Goal: Answer question/provide support: Share knowledge or assist other users

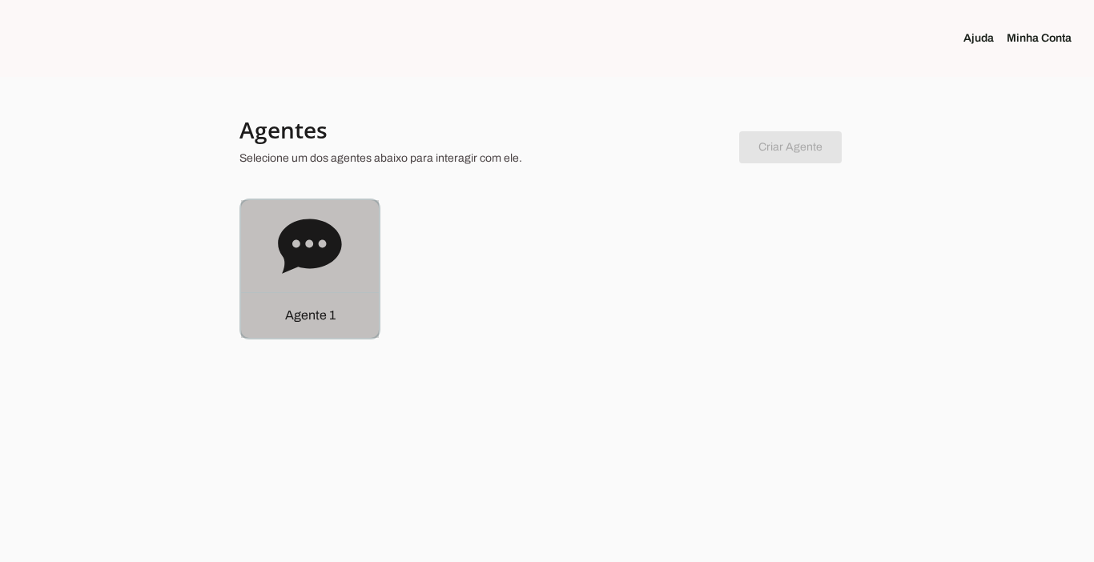
click at [289, 316] on p "Agente 1" at bounding box center [310, 315] width 50 height 19
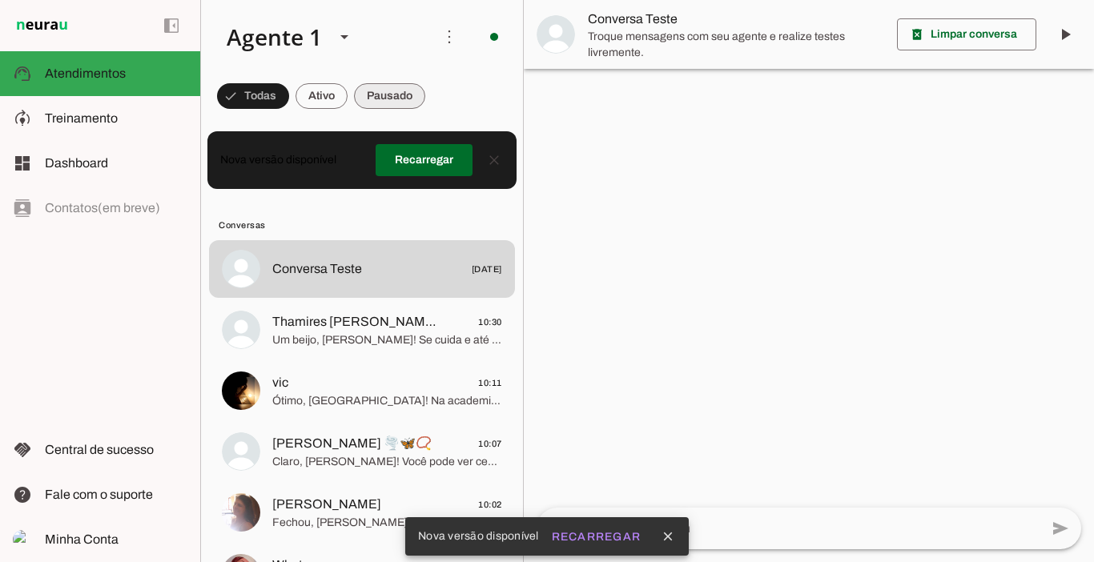
click at [378, 91] on span at bounding box center [389, 96] width 71 height 38
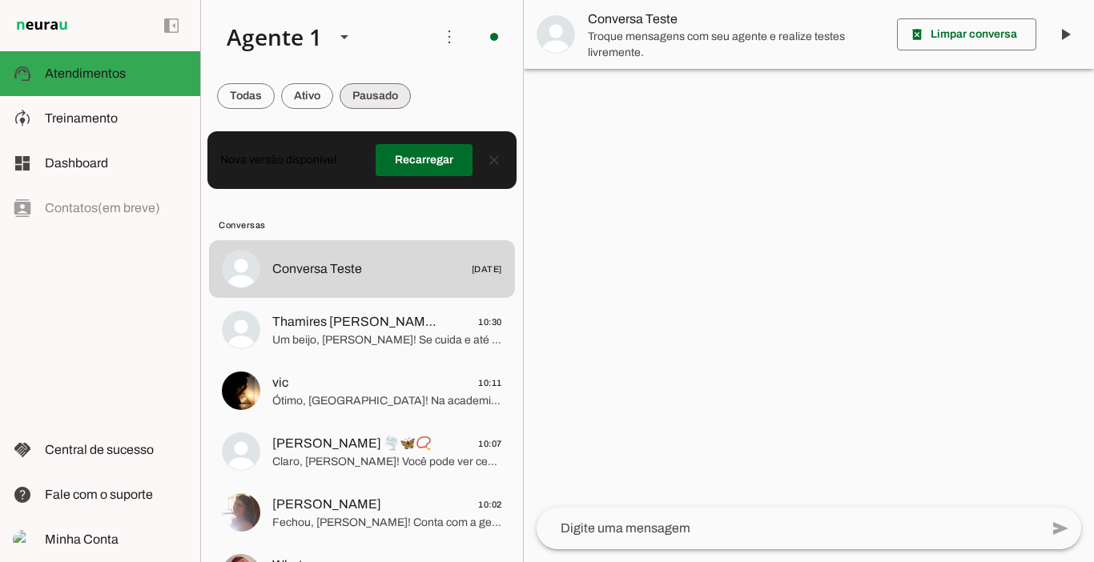
click at [357, 88] on span at bounding box center [375, 96] width 71 height 38
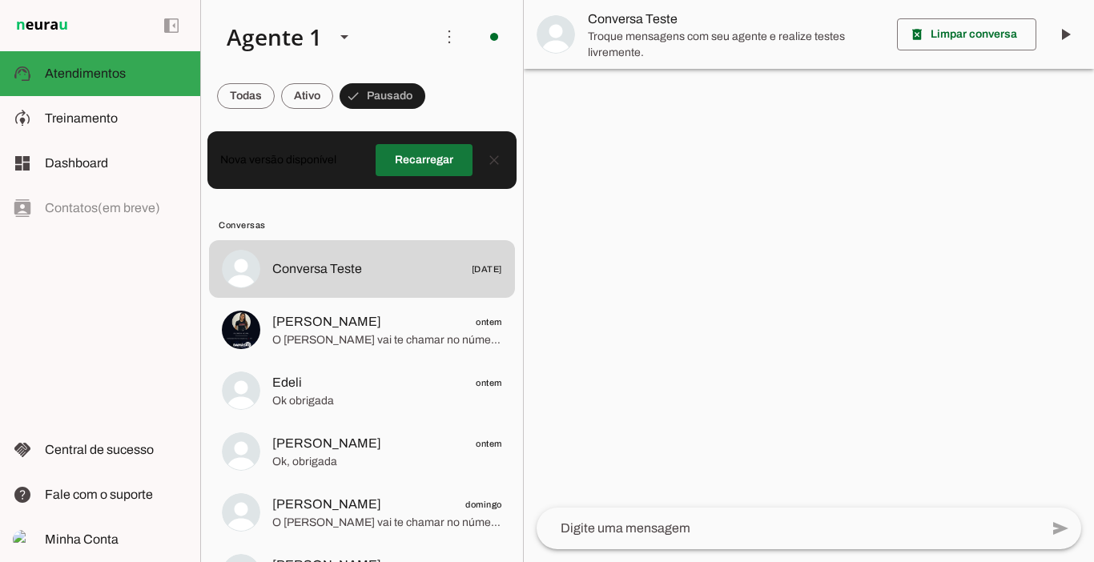
click at [412, 160] on span at bounding box center [424, 160] width 97 height 38
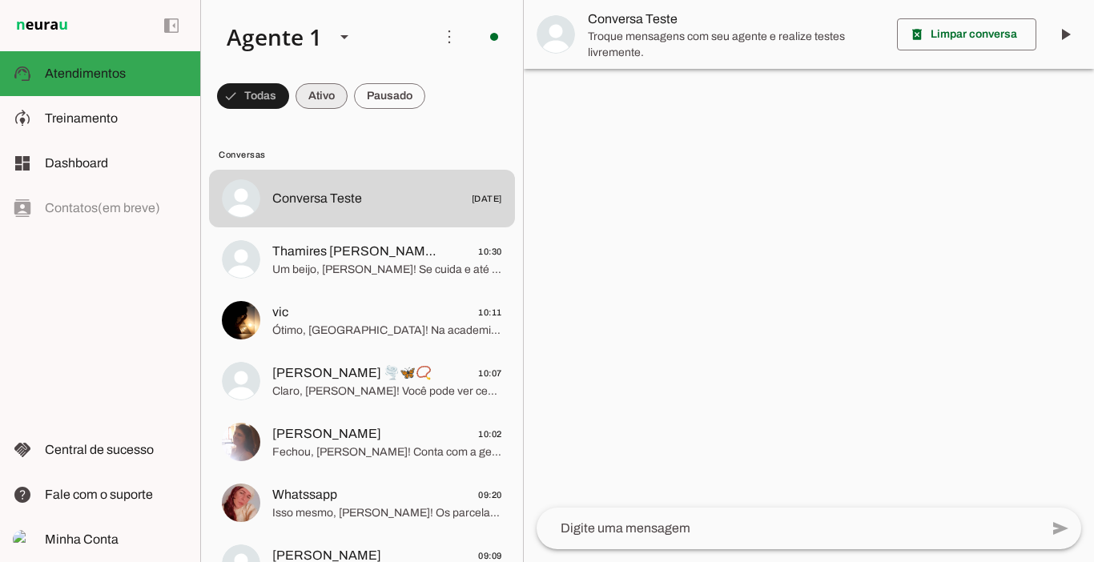
click at [333, 99] on span at bounding box center [322, 96] width 52 height 38
click at [393, 96] on span at bounding box center [389, 96] width 71 height 38
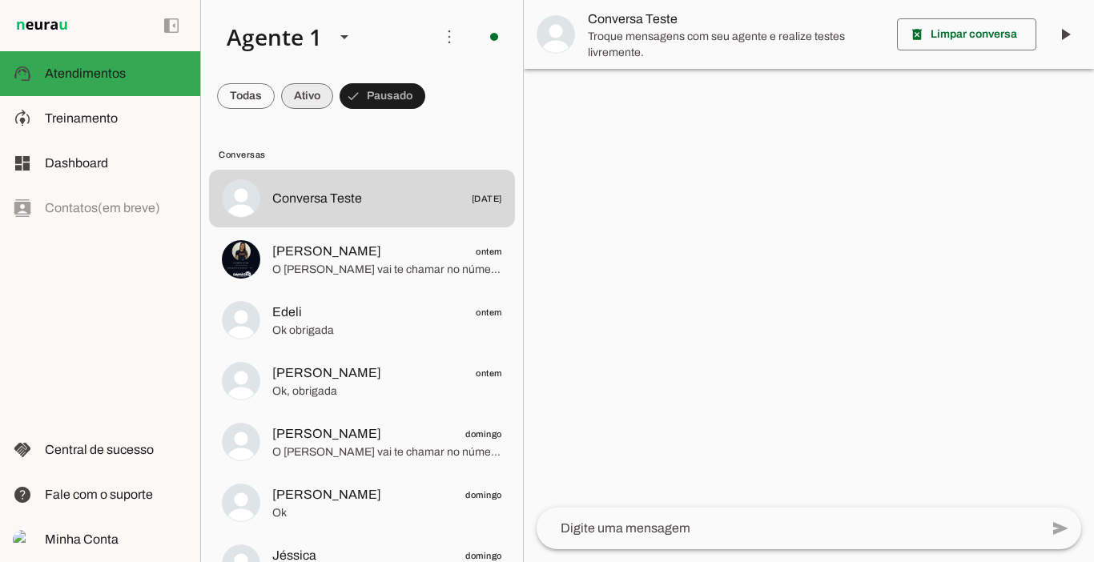
click at [306, 89] on span at bounding box center [307, 96] width 52 height 38
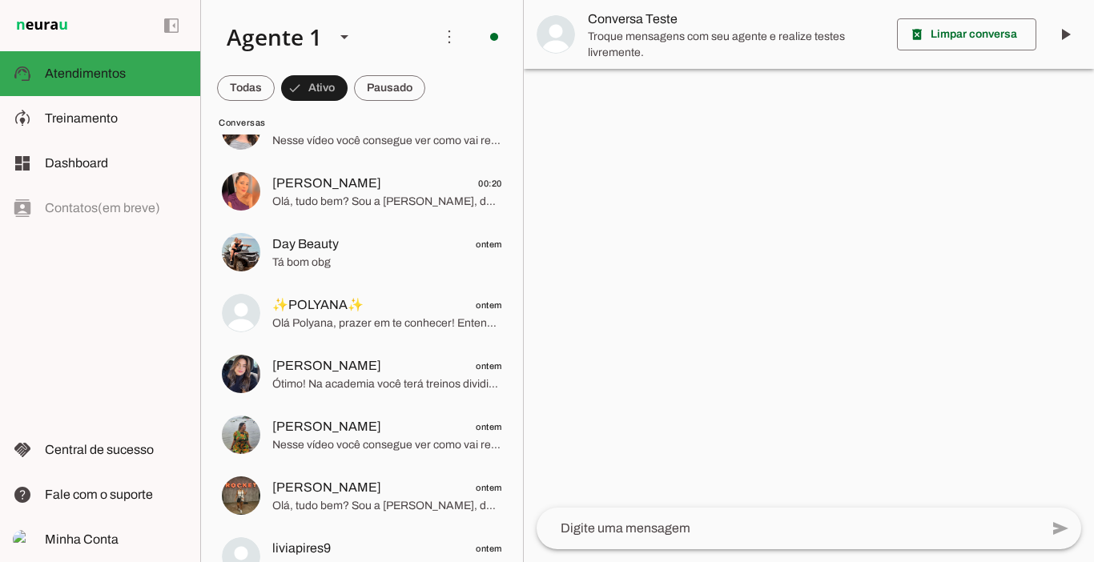
scroll to position [633, 0]
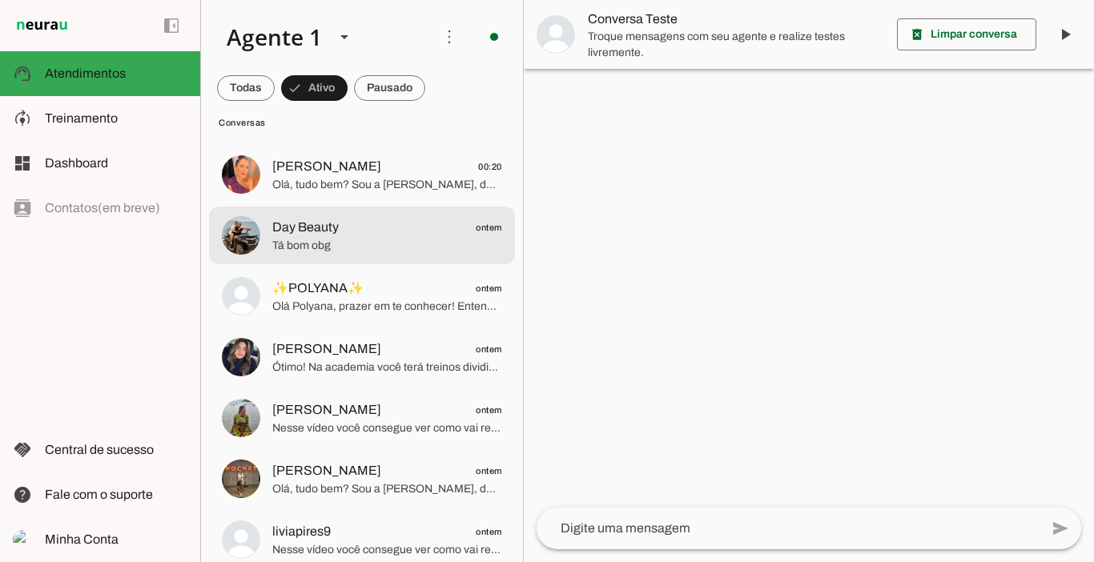
click at [313, 216] on div at bounding box center [387, 235] width 230 height 39
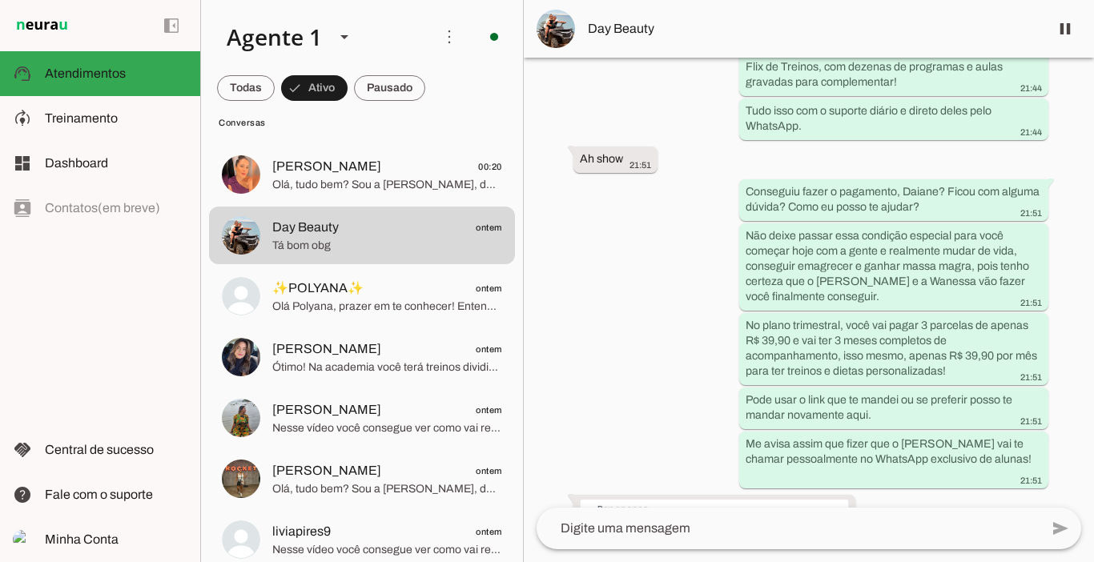
scroll to position [4638, 0]
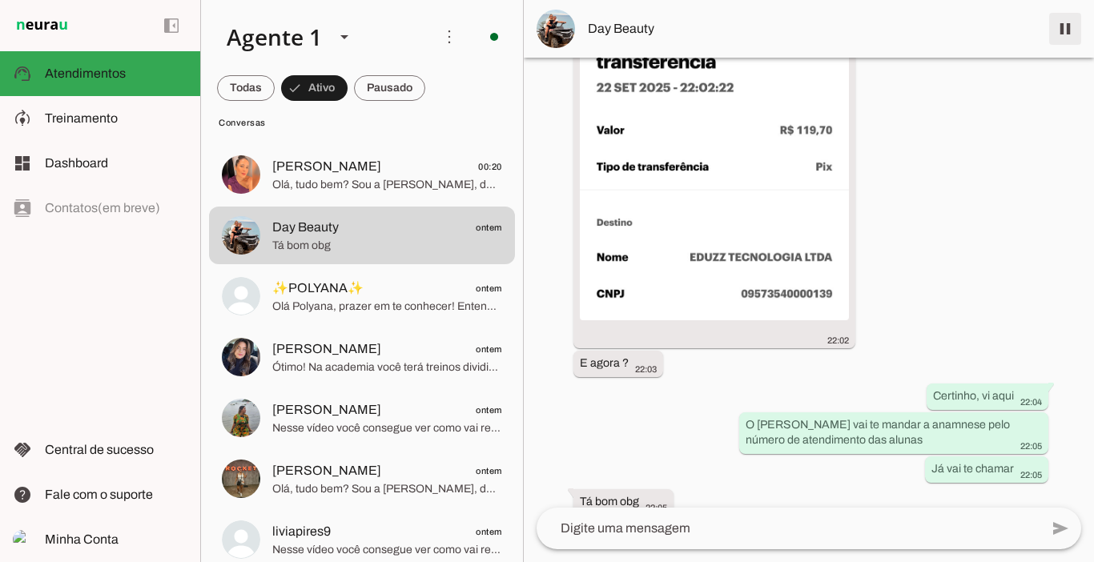
click at [1064, 30] on span at bounding box center [1065, 29] width 38 height 38
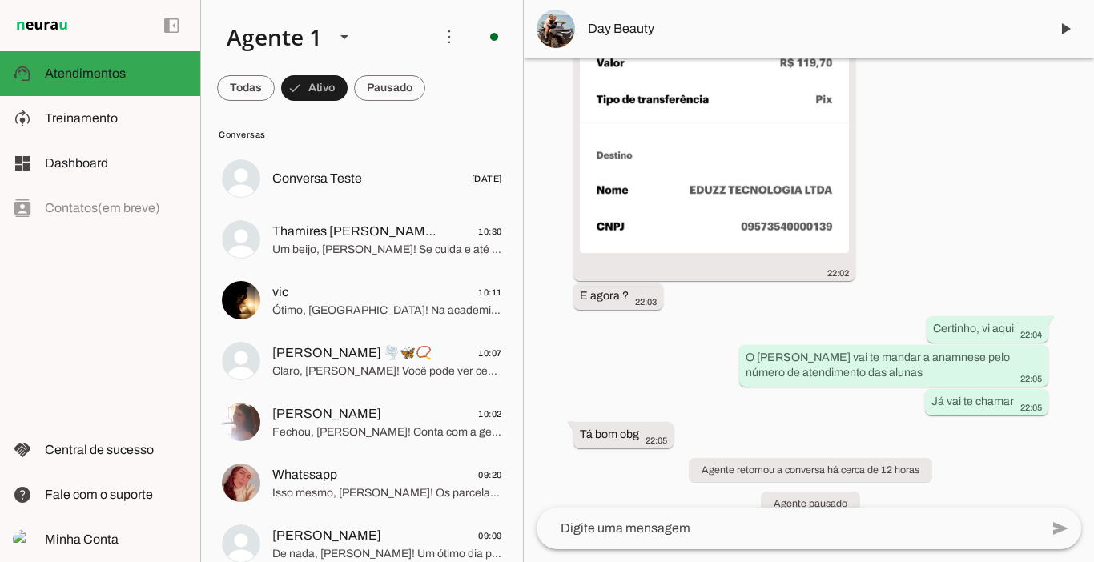
scroll to position [0, 0]
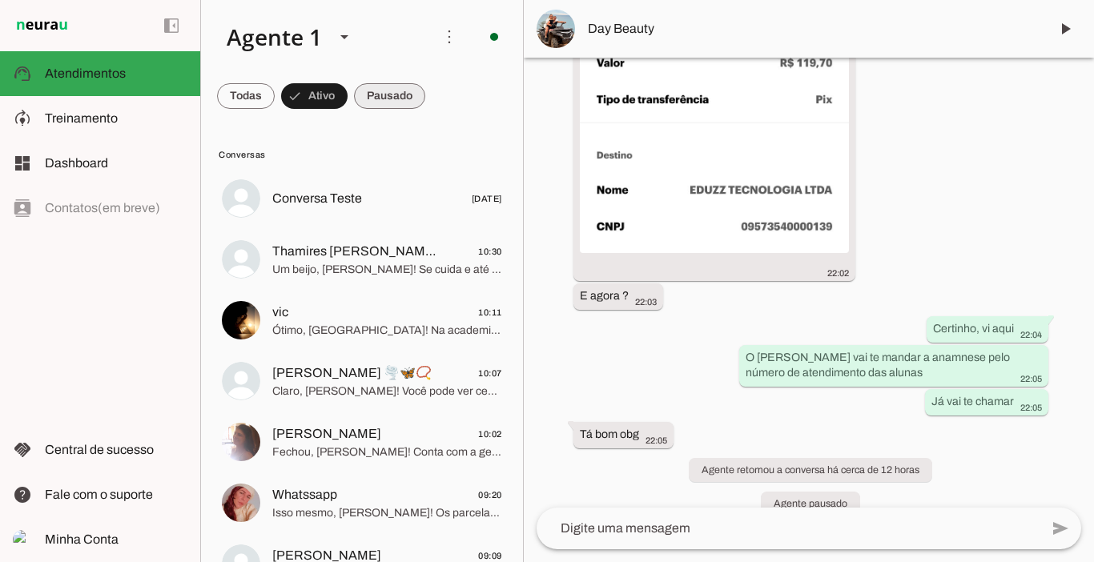
click at [401, 83] on span at bounding box center [389, 96] width 71 height 38
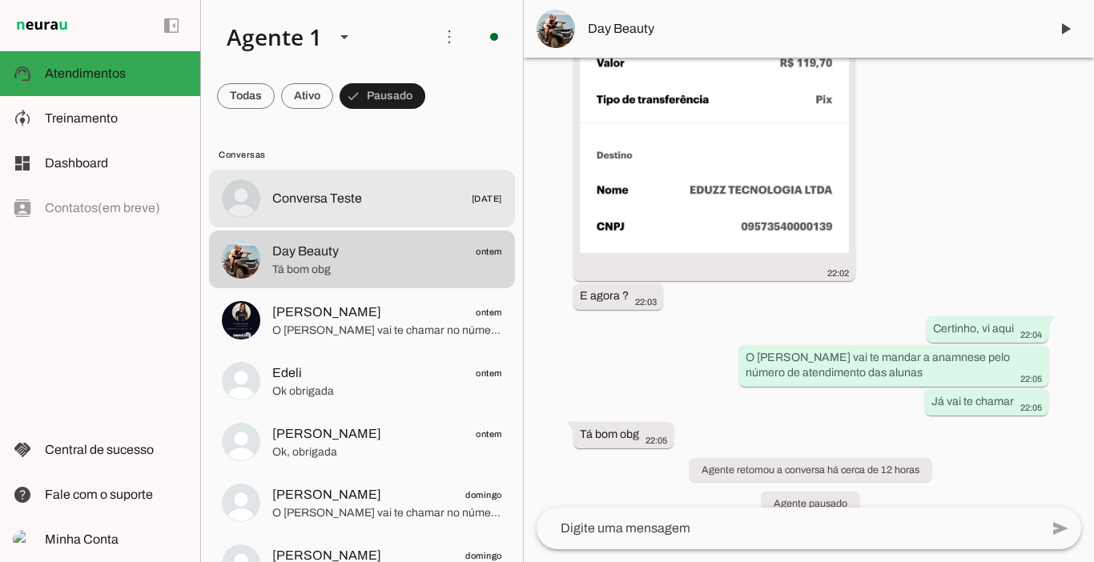
click at [302, 198] on span "Conversa Teste" at bounding box center [317, 198] width 90 height 19
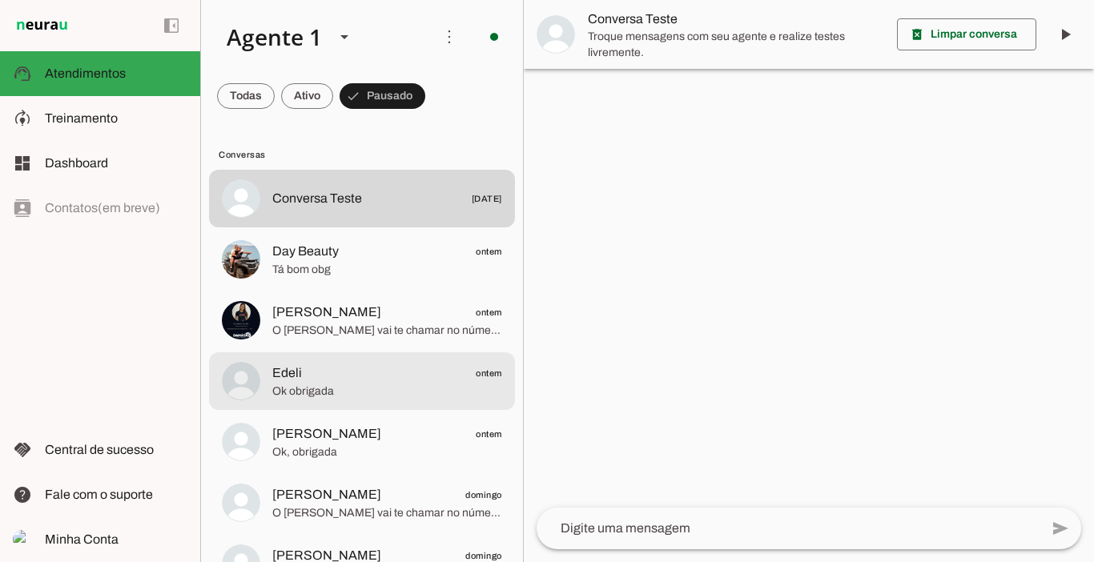
click at [312, 372] on span "Edeli ontem" at bounding box center [387, 374] width 230 height 20
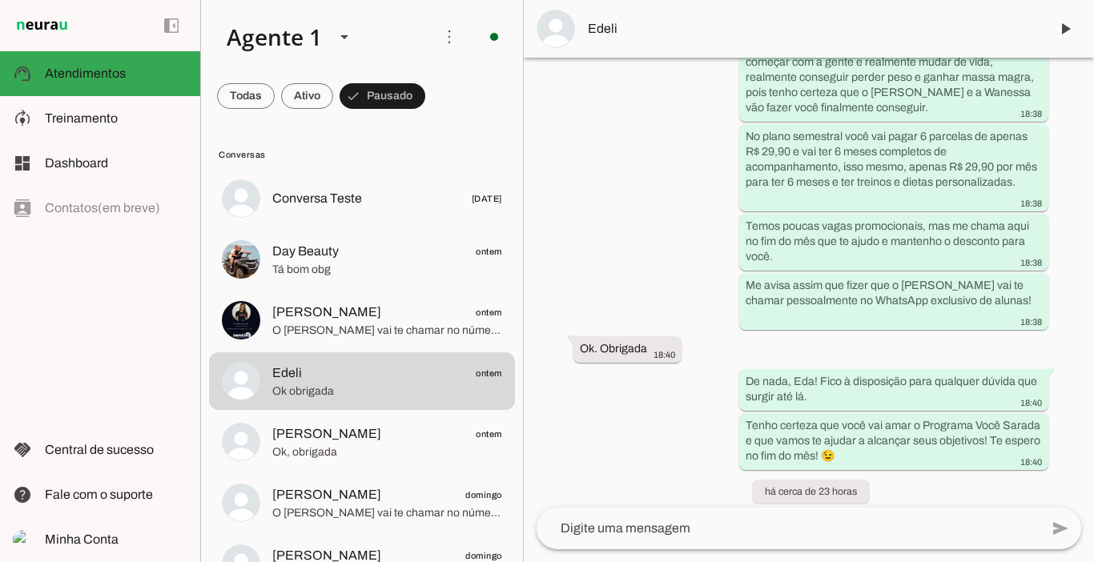
scroll to position [3934, 0]
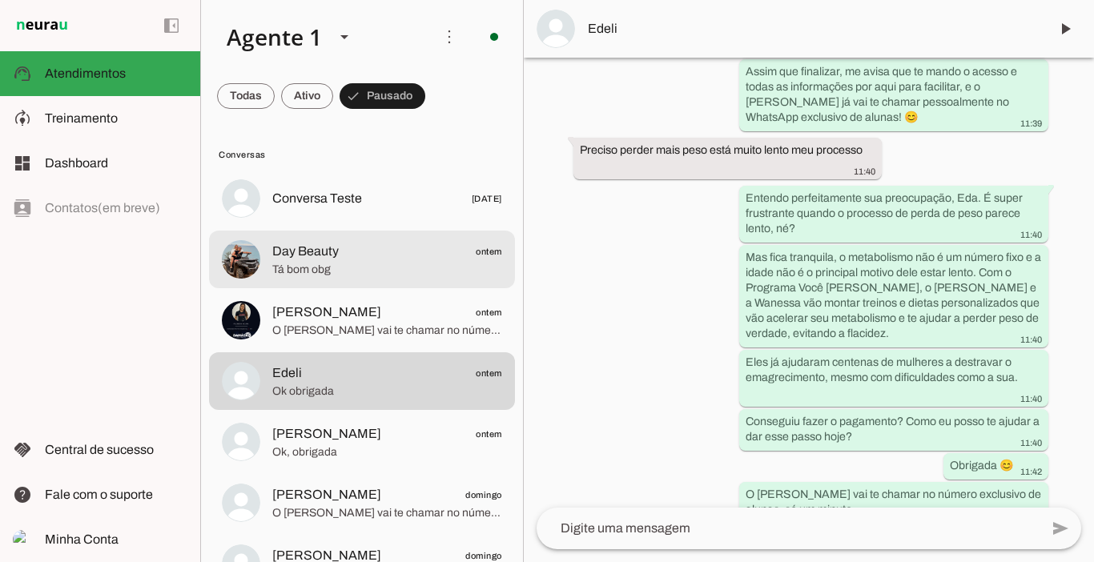
click at [313, 245] on span "Day Beauty" at bounding box center [305, 251] width 66 height 19
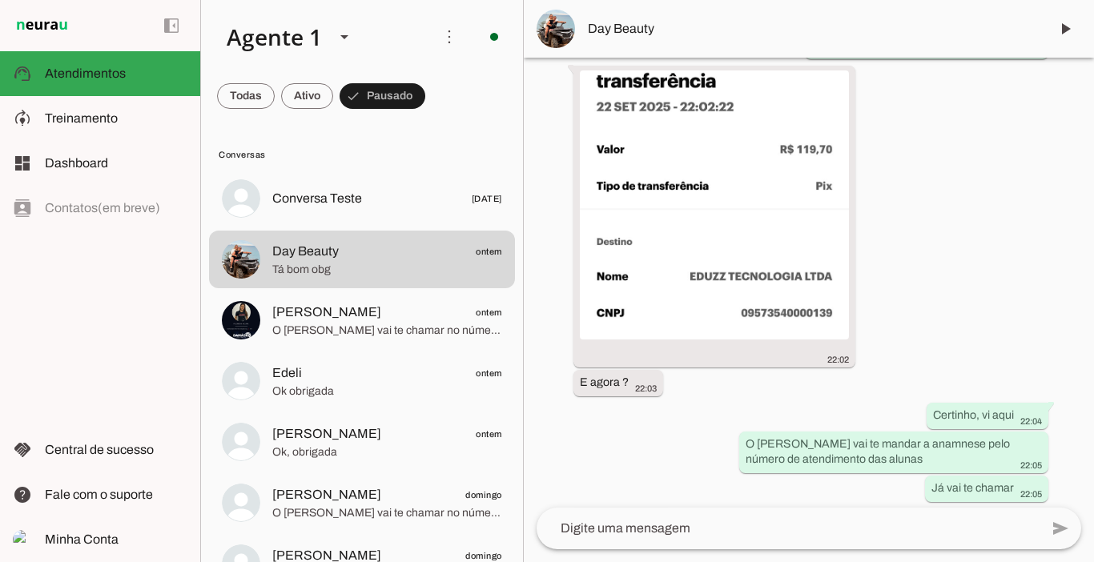
scroll to position [4705, 0]
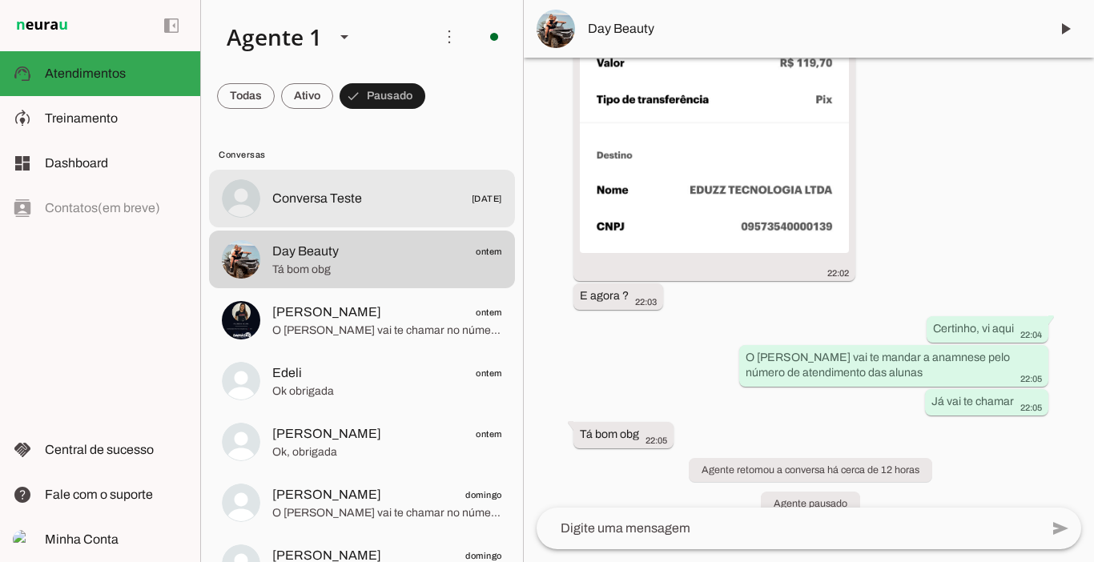
click at [318, 187] on div at bounding box center [387, 198] width 230 height 23
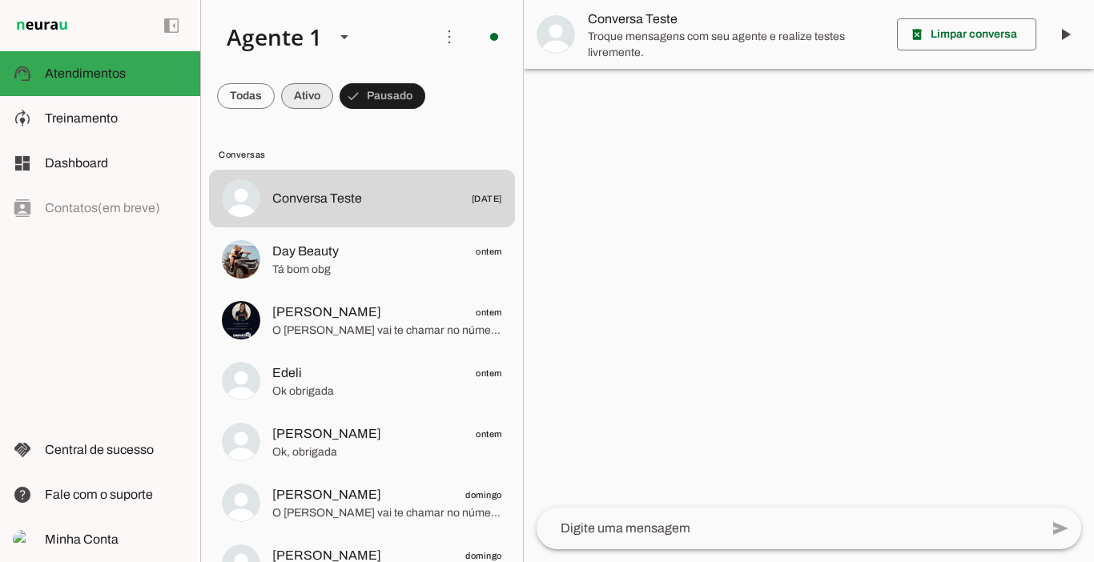
click at [302, 103] on span at bounding box center [307, 96] width 52 height 38
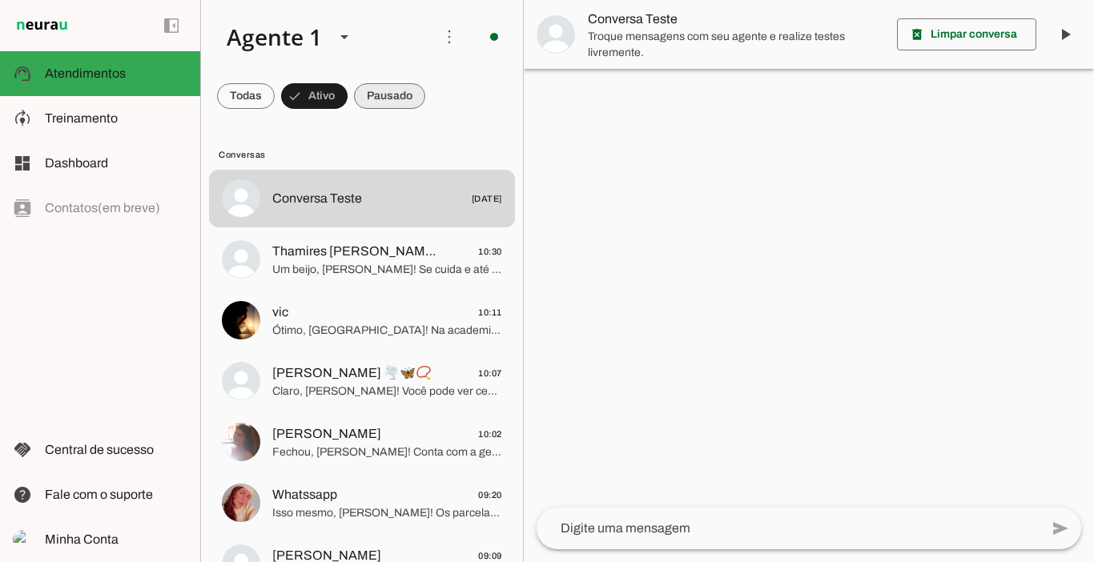
click at [389, 95] on span at bounding box center [389, 96] width 71 height 38
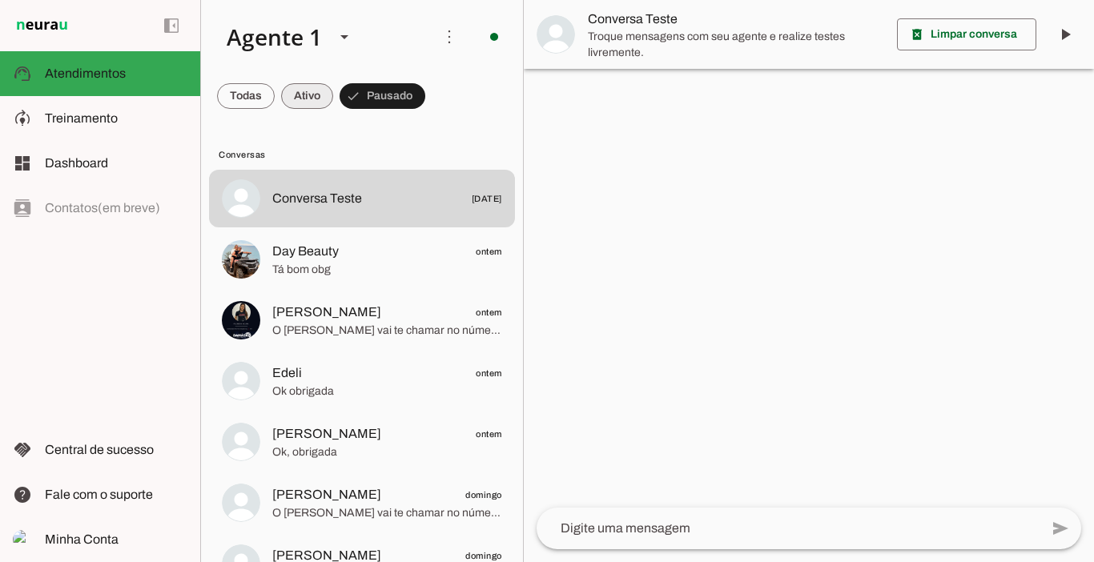
click at [312, 101] on span at bounding box center [307, 96] width 52 height 38
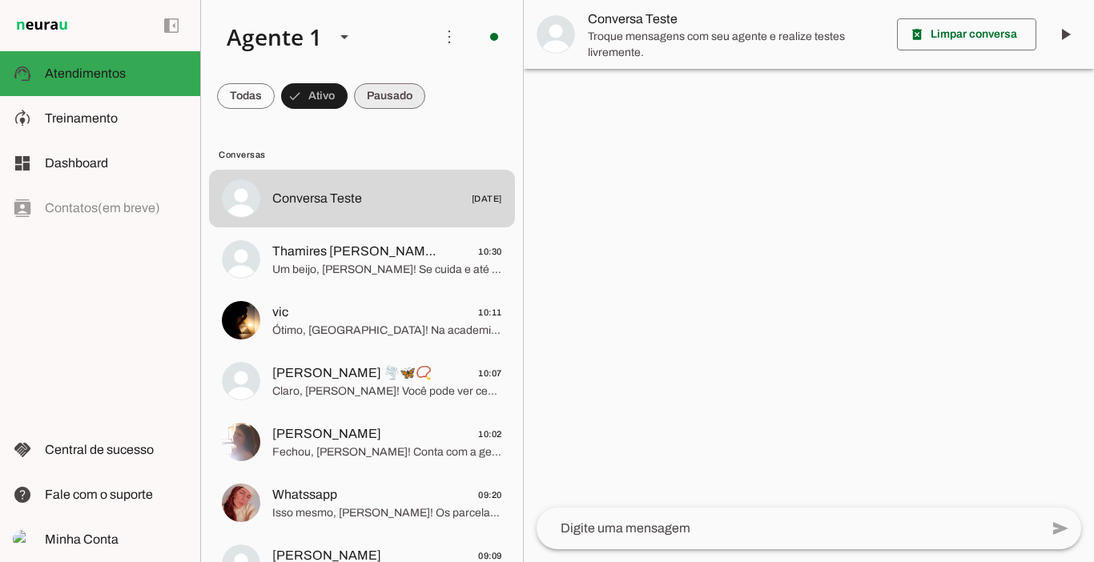
click at [389, 104] on span at bounding box center [389, 96] width 71 height 38
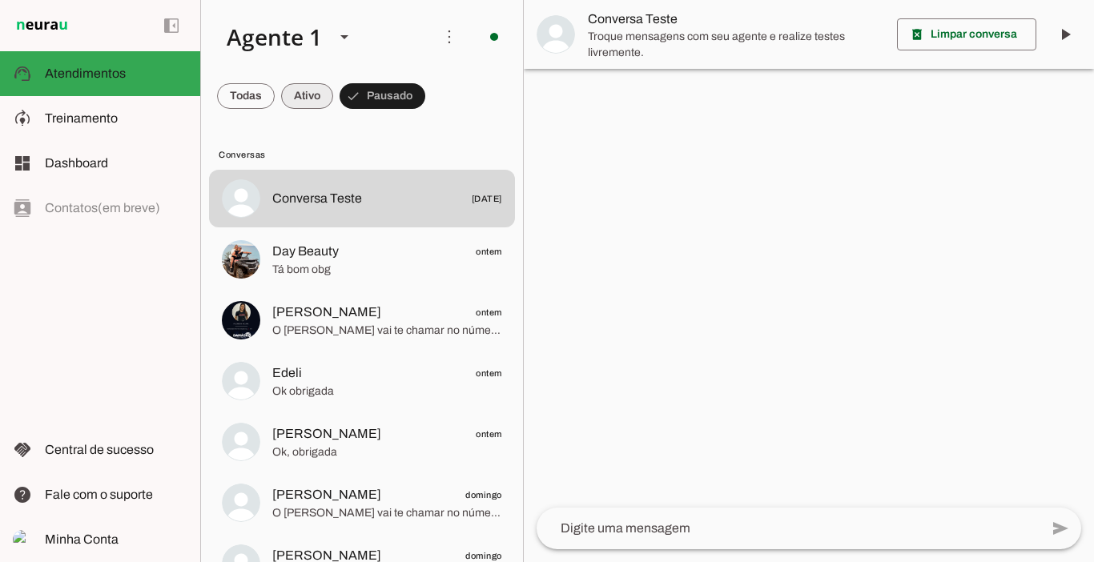
click at [305, 89] on span at bounding box center [307, 96] width 52 height 38
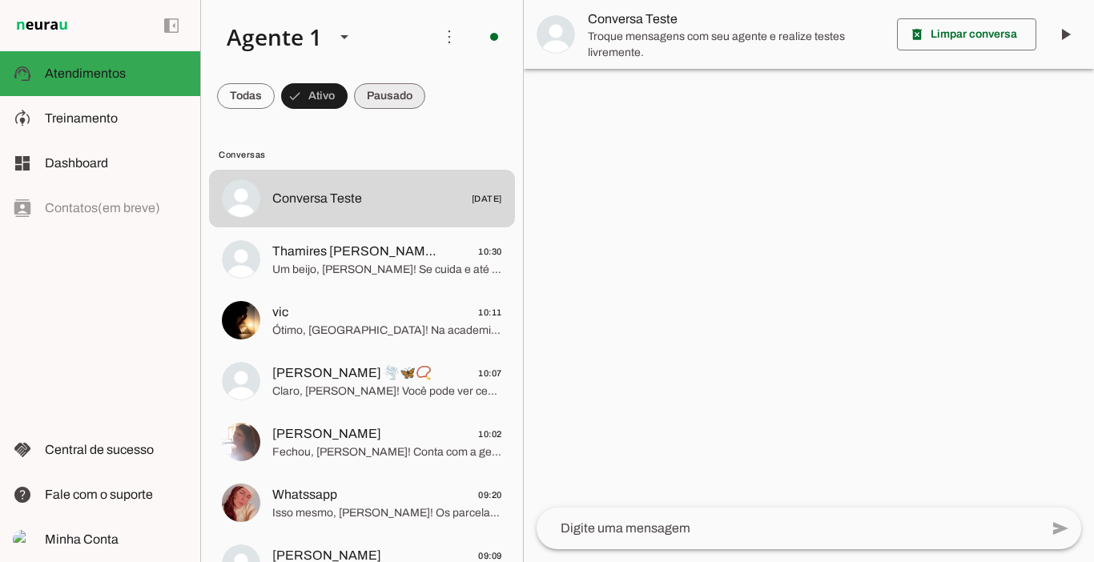
click at [385, 91] on span at bounding box center [389, 96] width 71 height 38
